Goal: Book appointment/travel/reservation

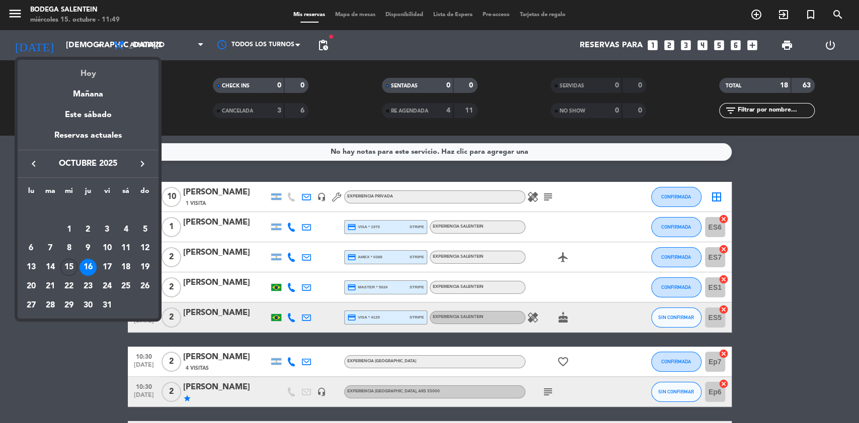
click at [91, 75] on div "Hoy" at bounding box center [88, 70] width 141 height 21
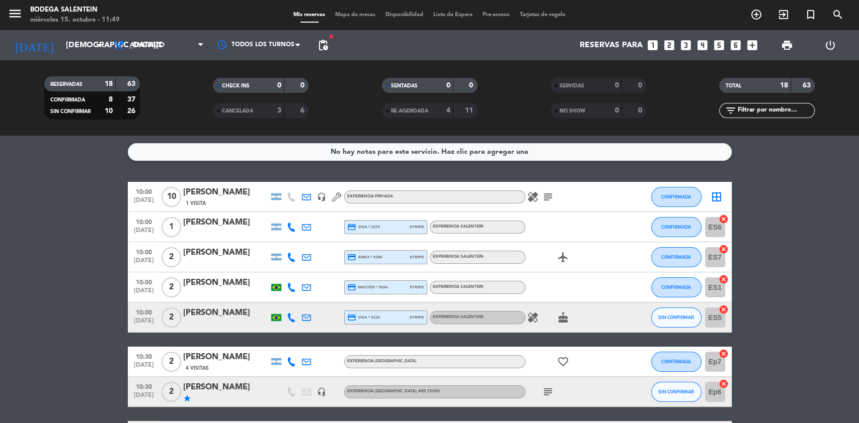
type input "[DATE]"
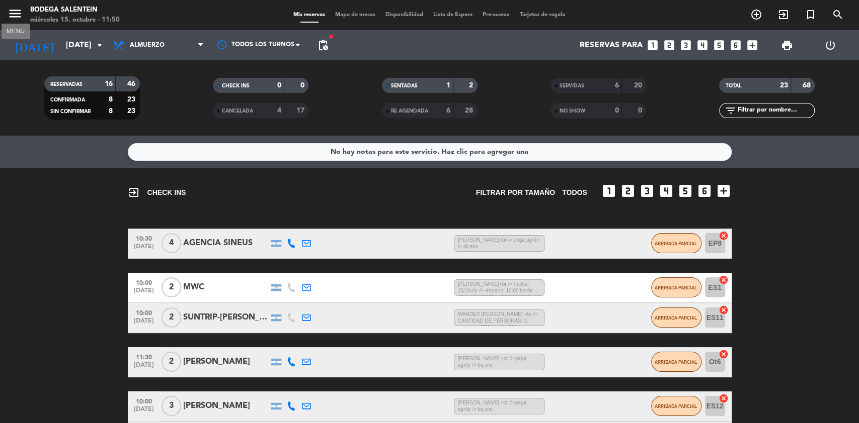
click at [13, 12] on icon "menu" at bounding box center [15, 13] width 15 height 15
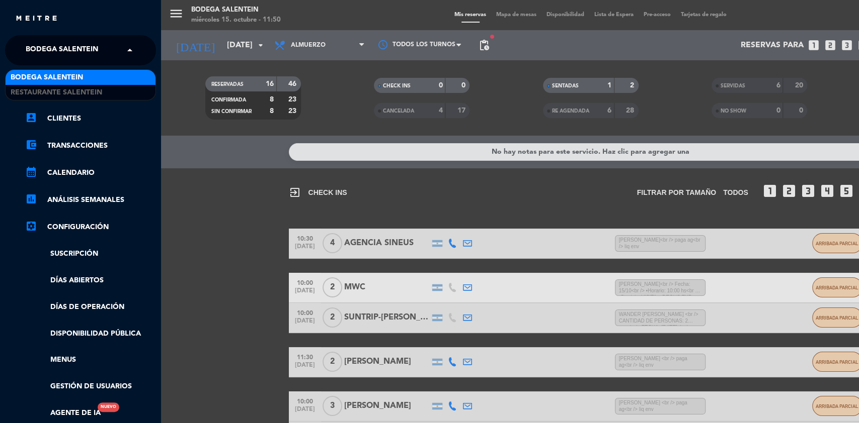
click at [31, 46] on span "Bodega Salentein" at bounding box center [62, 50] width 72 height 21
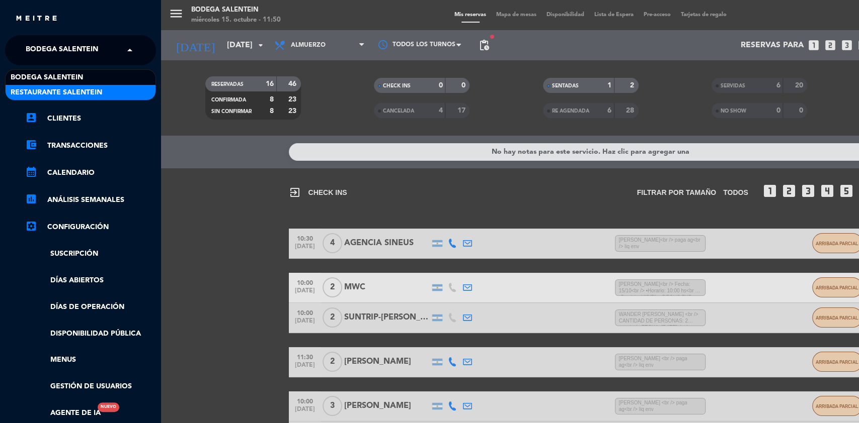
click at [49, 95] on span "Restaurante Salentein" at bounding box center [57, 93] width 92 height 12
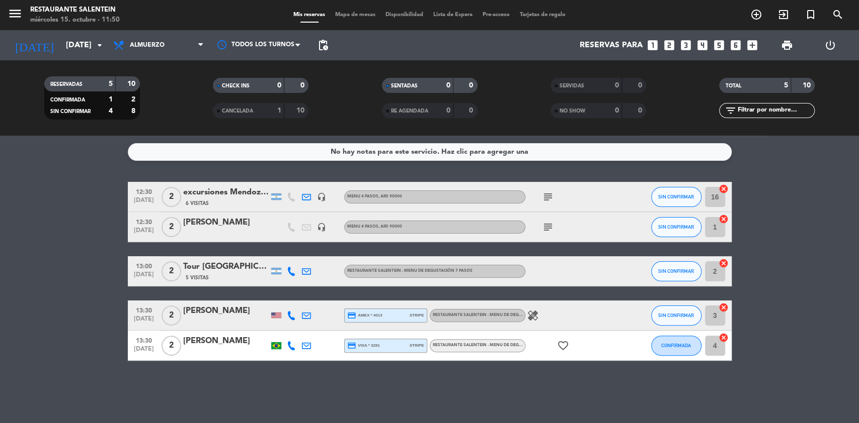
click at [218, 185] on div "12:30 [DATE] 2 excursiones Mendoza Viajes 6 Visitas headset_mic Menu 4 pasos , …" at bounding box center [430, 197] width 604 height 30
click at [213, 195] on div "excursiones Mendoza Viajes" at bounding box center [225, 192] width 85 height 13
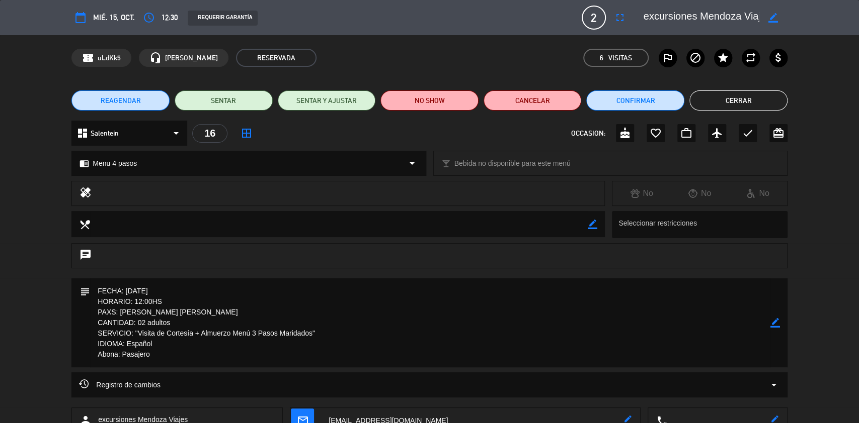
click at [772, 316] on div "border_color" at bounding box center [775, 323] width 10 height 89
click at [775, 327] on icon "border_color" at bounding box center [775, 323] width 10 height 10
click at [203, 293] on textarea at bounding box center [430, 323] width 680 height 89
type textarea "FECHA: [DATE]-descuento de referidos 20% HORARIO: 12:00HS PAXS: [PERSON_NAME] […"
click at [771, 321] on icon at bounding box center [775, 323] width 10 height 10
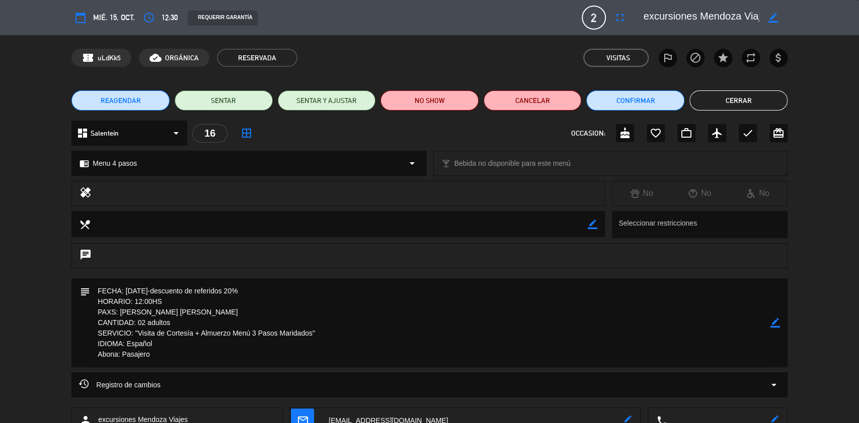
drag, startPoint x: 164, startPoint y: 359, endPoint x: 101, endPoint y: 292, distance: 92.5
click at [101, 292] on textarea at bounding box center [430, 323] width 680 height 89
drag, startPoint x: 161, startPoint y: 356, endPoint x: 92, endPoint y: 295, distance: 92.6
click at [92, 295] on textarea at bounding box center [430, 323] width 680 height 89
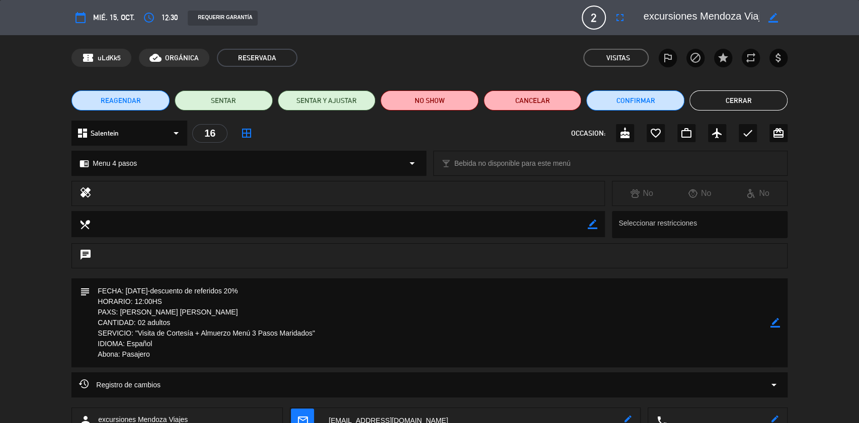
click at [745, 99] on button "Cerrar" at bounding box center [738, 101] width 98 height 20
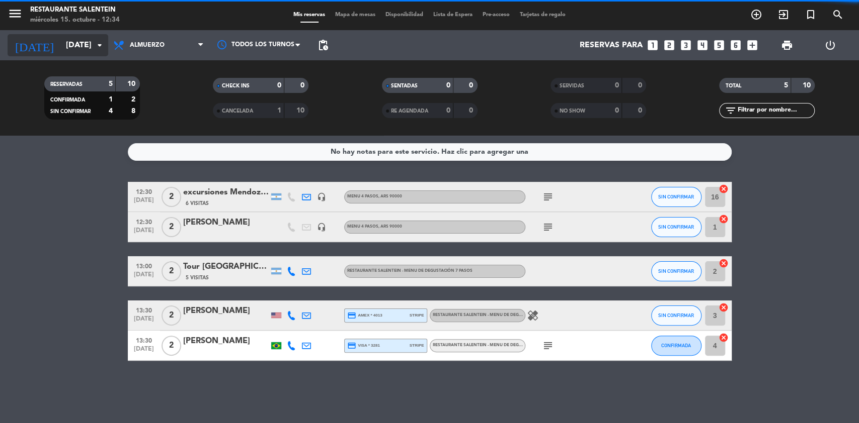
click at [61, 43] on input "[DATE]" at bounding box center [114, 46] width 106 height 20
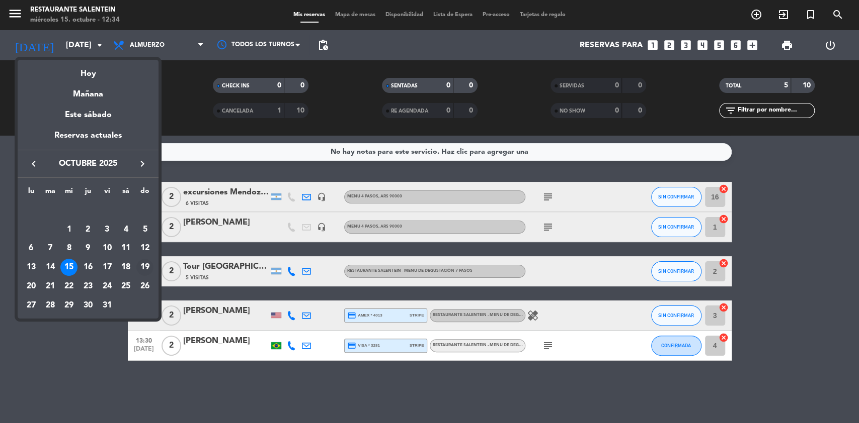
click at [142, 270] on div "19" at bounding box center [144, 267] width 17 height 17
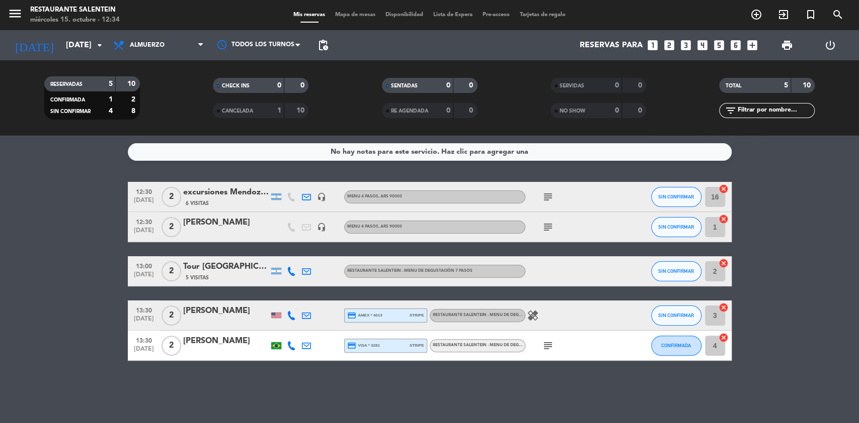
type input "[DATE]"
click at [11, 9] on icon "menu" at bounding box center [15, 13] width 15 height 15
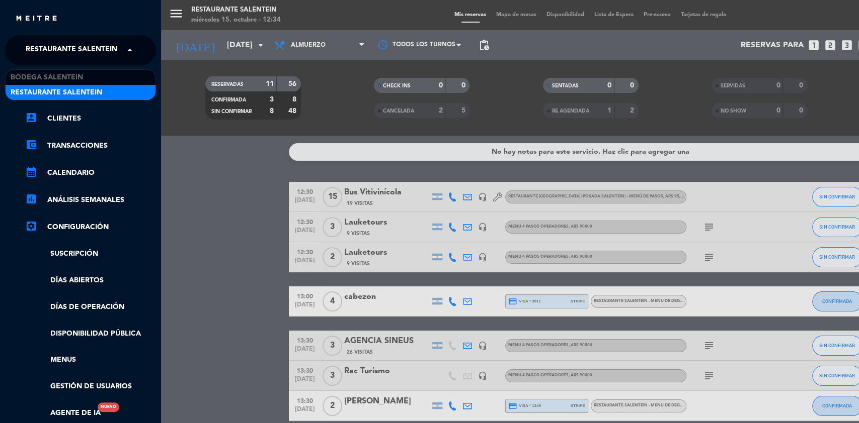
click at [46, 46] on span "Restaurante Salentein" at bounding box center [72, 50] width 92 height 21
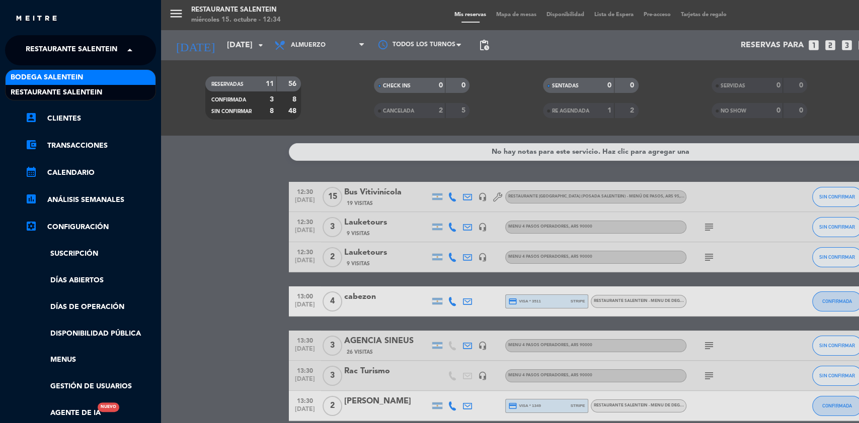
click at [65, 76] on span "Bodega Salentein" at bounding box center [47, 78] width 72 height 12
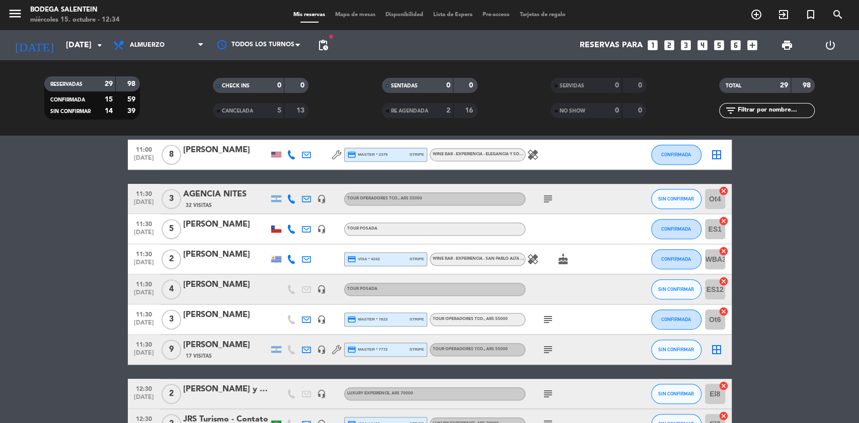
scroll to position [536, 0]
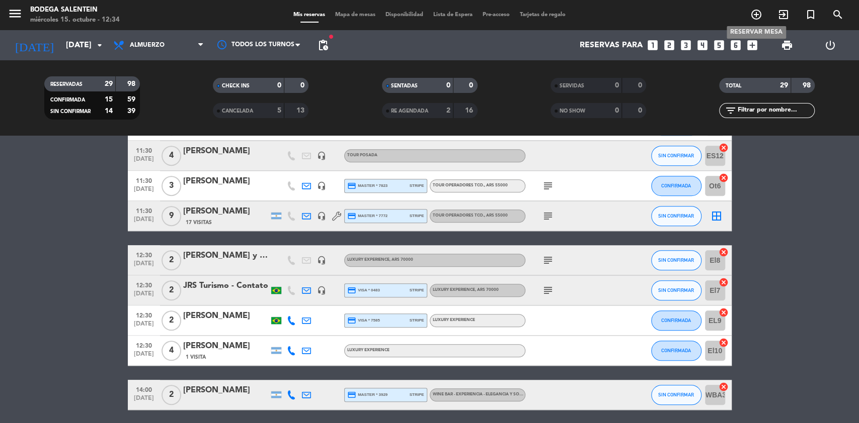
click at [758, 14] on icon "add_circle_outline" at bounding box center [756, 15] width 12 height 12
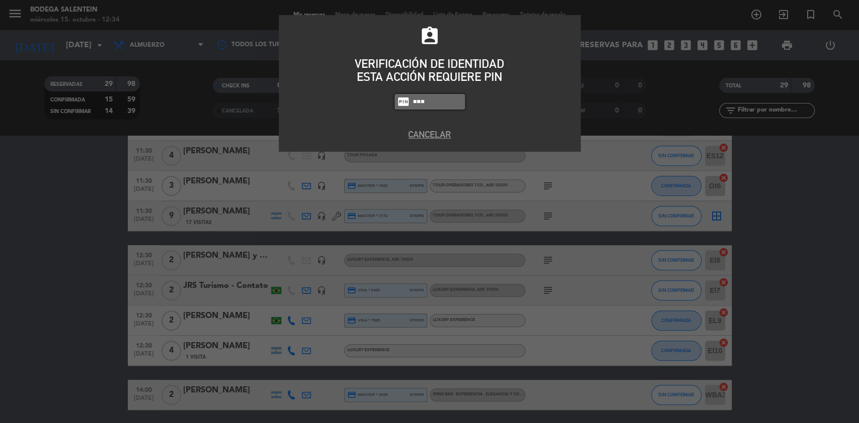
type input "8986"
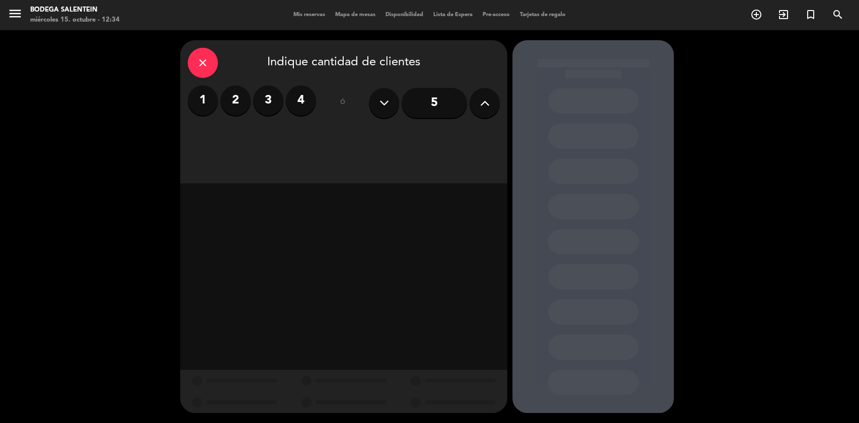
click at [232, 105] on label "2" at bounding box center [235, 100] width 30 height 30
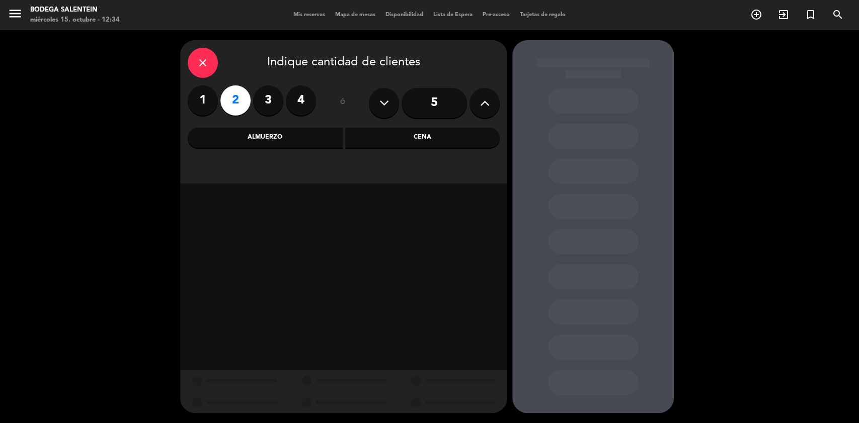
click at [302, 137] on div "Almuerzo" at bounding box center [265, 138] width 155 height 20
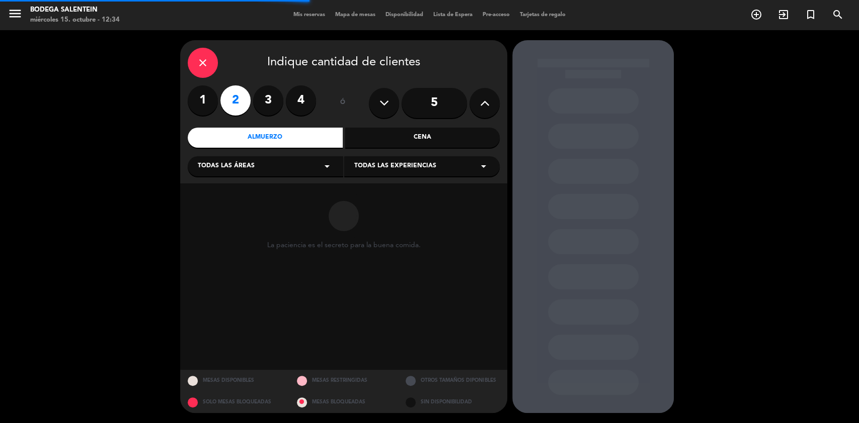
click at [330, 170] on icon "arrow_drop_down" at bounding box center [327, 166] width 12 height 12
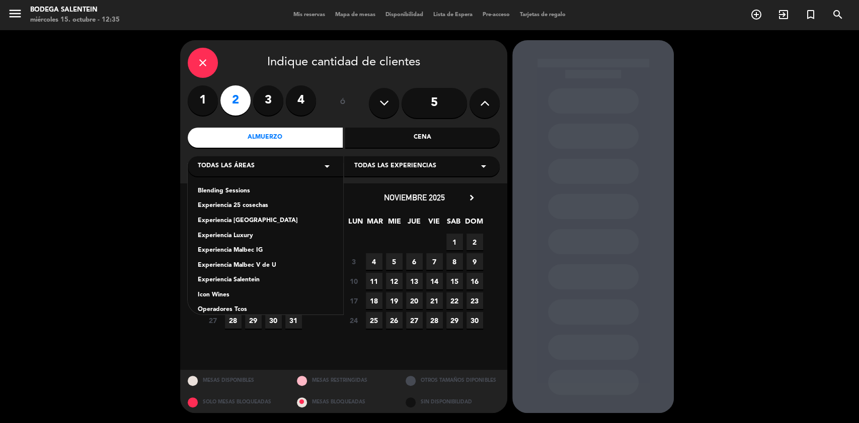
click at [243, 239] on div "Experiencia Luxury" at bounding box center [265, 236] width 135 height 10
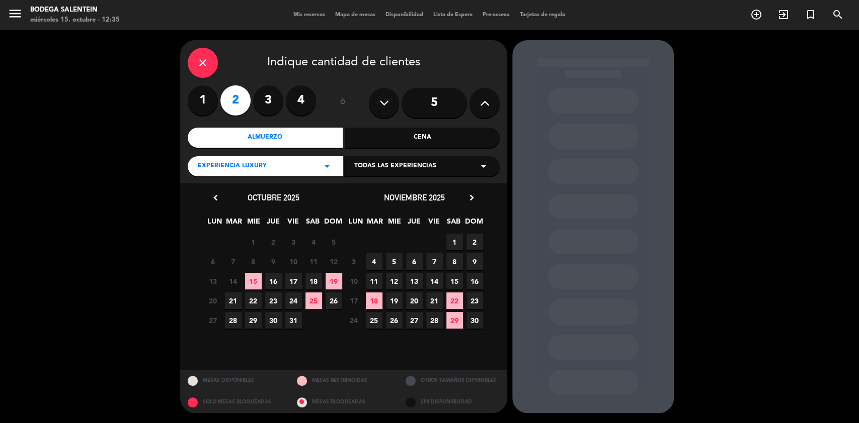
click at [489, 169] on div "Todas las experiencias arrow_drop_down" at bounding box center [421, 166] width 155 height 20
click at [397, 209] on div "LUXURY EXPERIENCE" at bounding box center [421, 206] width 135 height 10
click at [333, 280] on span "19" at bounding box center [333, 281] width 17 height 17
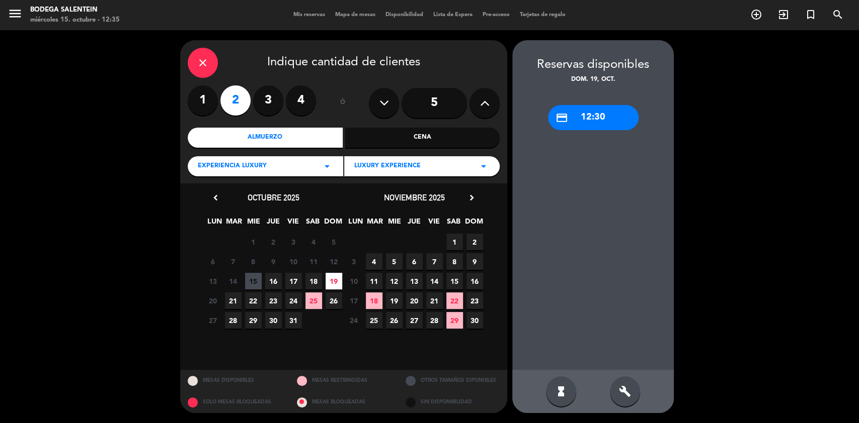
click at [607, 115] on div "credit_card 12:30" at bounding box center [593, 117] width 91 height 25
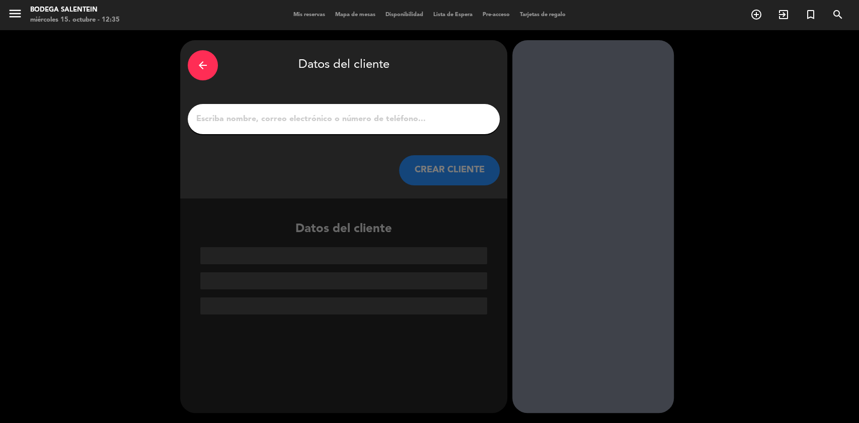
click at [340, 113] on input "1" at bounding box center [343, 119] width 297 height 14
click at [295, 117] on input "1" at bounding box center [343, 119] width 297 height 14
paste input "[PERSON_NAME]"
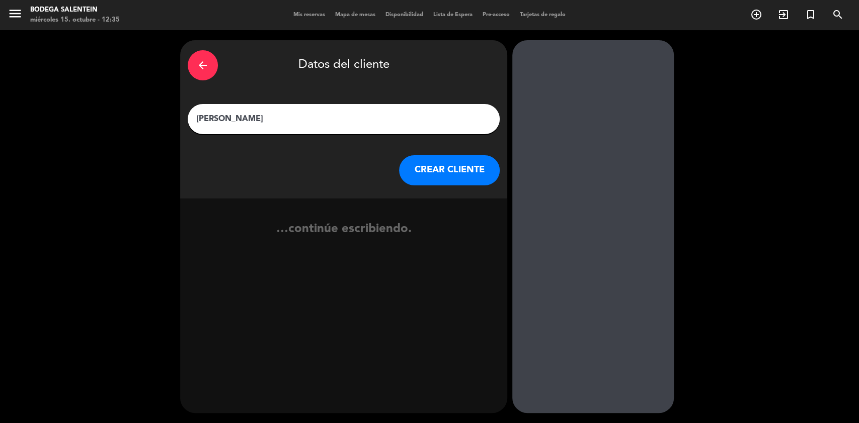
type input "[PERSON_NAME]"
click at [416, 153] on div "arrow_back Datos del cliente [PERSON_NAME] CREAR CLIENTE" at bounding box center [343, 119] width 327 height 158
click at [437, 173] on button "CREAR CLIENTE" at bounding box center [449, 170] width 101 height 30
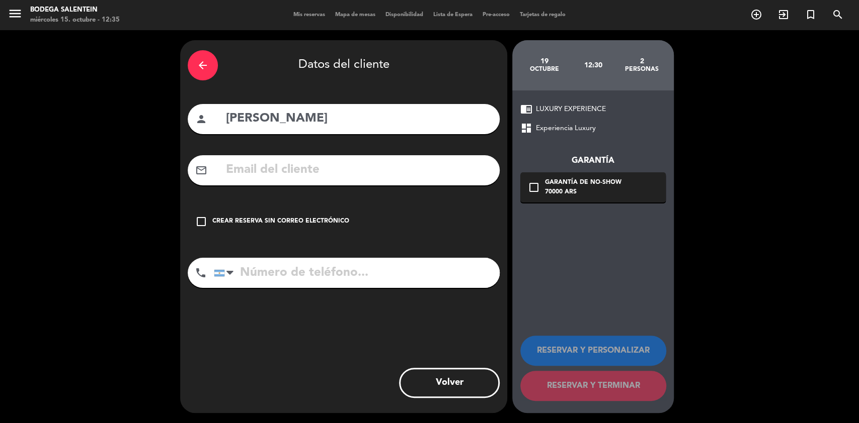
click at [261, 171] on input "text" at bounding box center [358, 170] width 267 height 21
paste input "[EMAIL_ADDRESS][DOMAIN_NAME]"
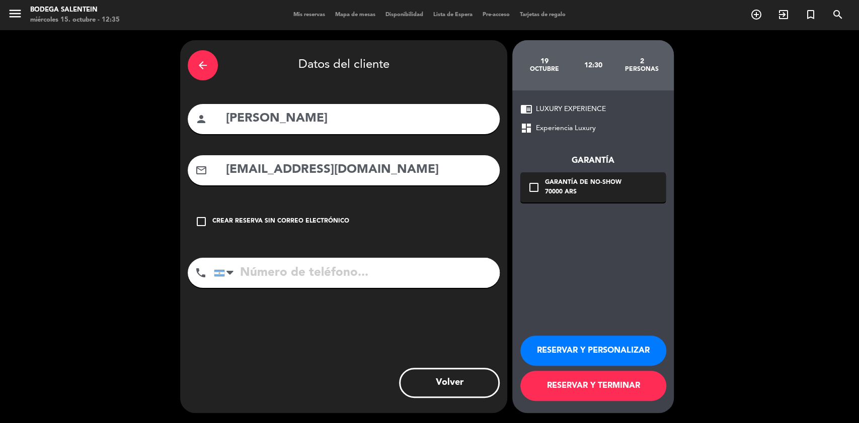
type input "[EMAIL_ADDRESS][DOMAIN_NAME]"
click at [528, 185] on icon "check_box_outline_blank" at bounding box center [534, 188] width 12 height 12
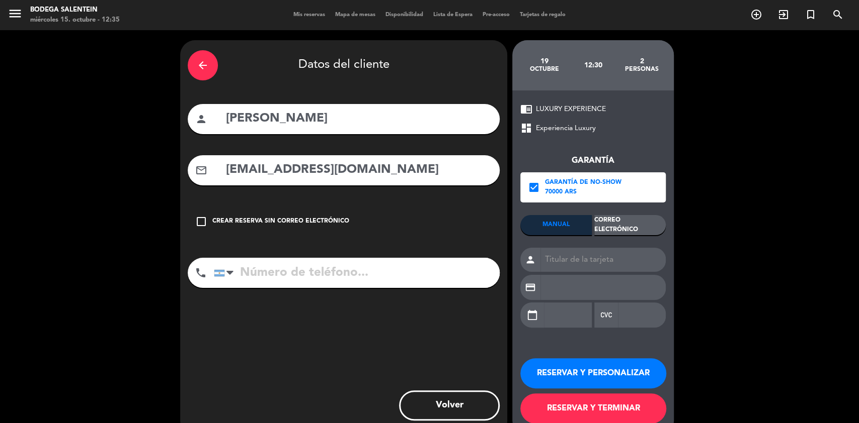
click at [652, 220] on div "Correo Electrónico" at bounding box center [629, 225] width 71 height 20
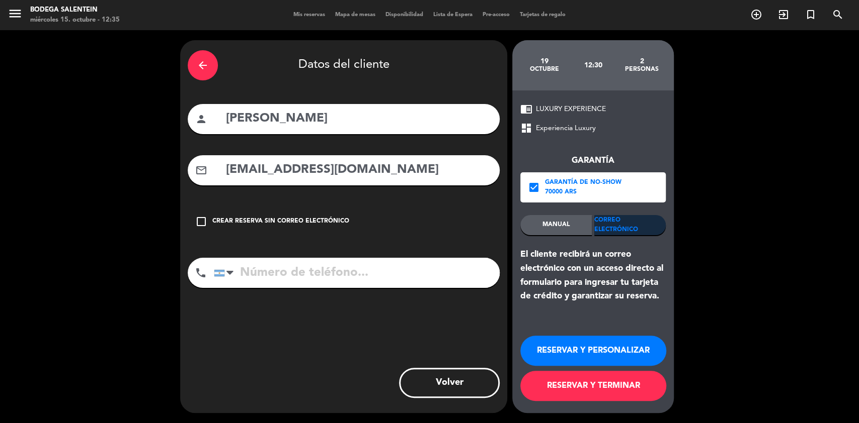
click at [602, 344] on button "RESERVAR Y PERSONALIZAR" at bounding box center [593, 351] width 146 height 30
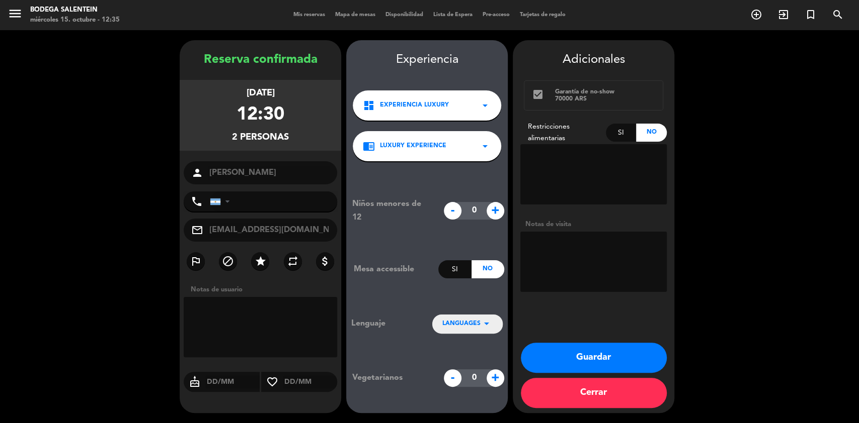
click at [486, 322] on icon "arrow_drop_down" at bounding box center [486, 324] width 12 height 12
click at [470, 292] on div "Inglés" at bounding box center [467, 293] width 50 height 10
click at [614, 247] on textarea at bounding box center [593, 262] width 146 height 60
paste textarea "[PERSON_NAME]: [PERSON_NAME]. Restricciones: sin restricciones"
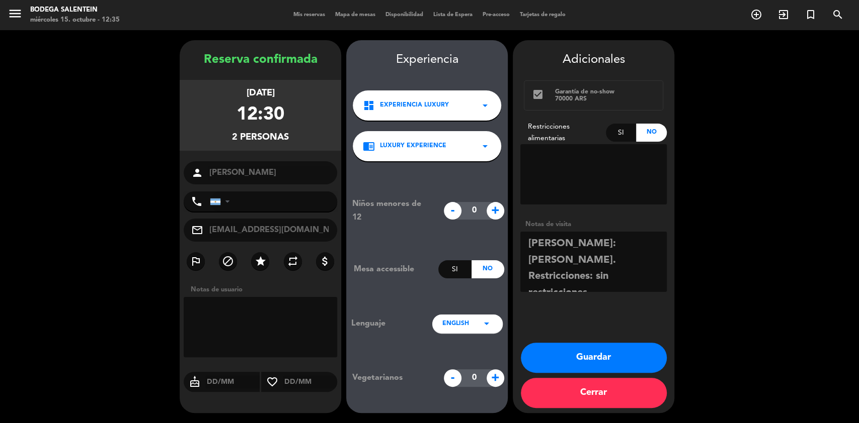
scroll to position [40, 0]
type textarea "[PERSON_NAME]: [PERSON_NAME]. Restricciones: sin restricciones"
click at [628, 359] on button "Guardar" at bounding box center [594, 358] width 146 height 30
